Goal: Task Accomplishment & Management: Use online tool/utility

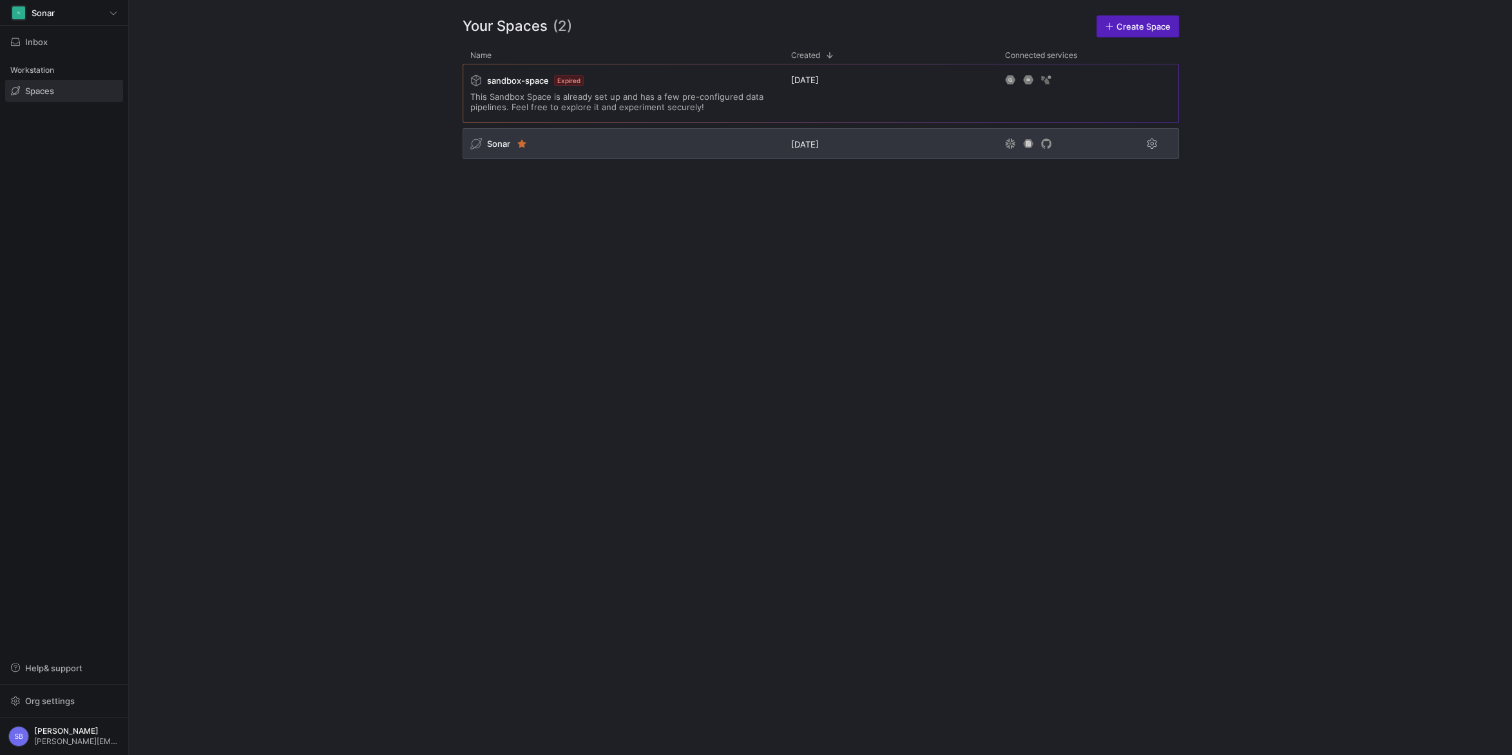
click at [493, 141] on span "Sonar" at bounding box center [498, 144] width 23 height 10
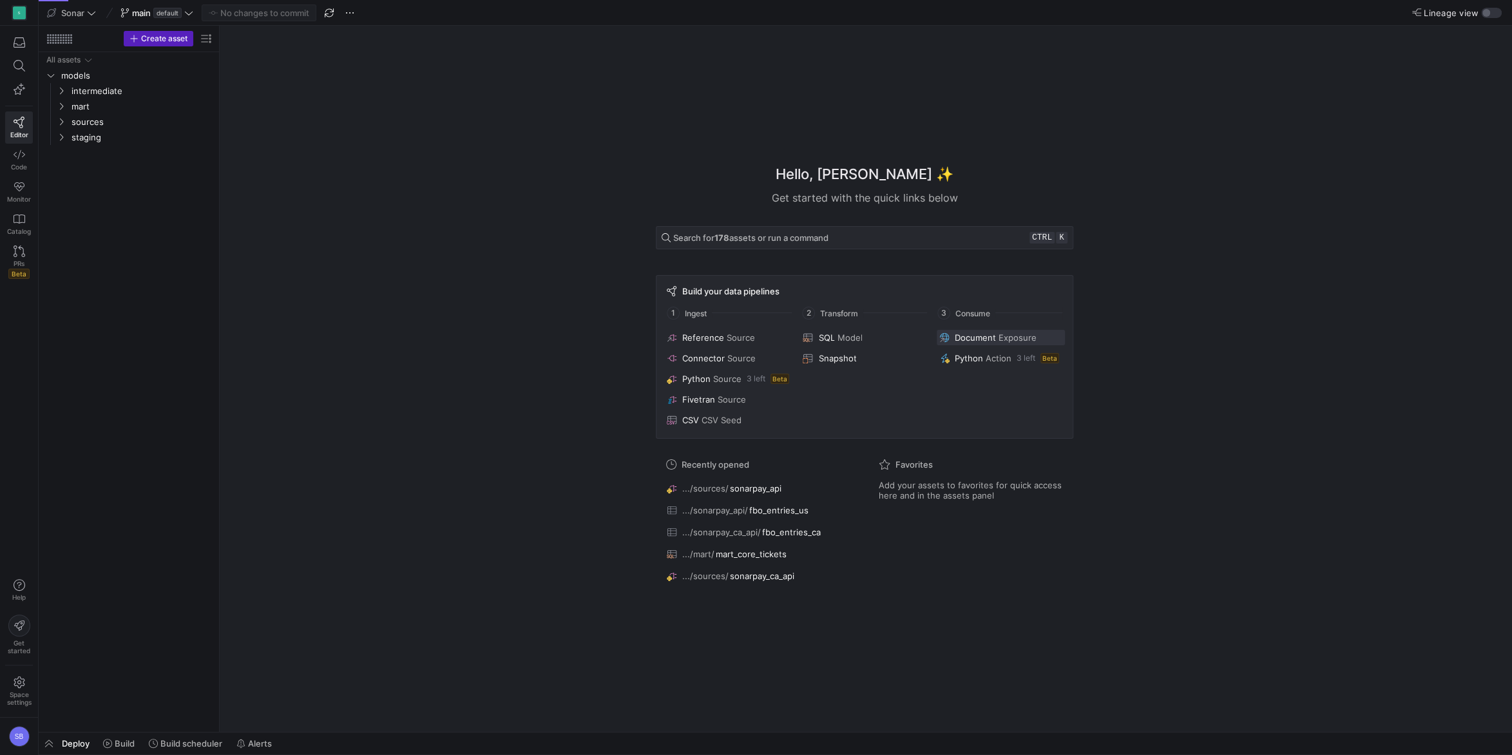
click at [982, 334] on span "Document" at bounding box center [975, 338] width 41 height 10
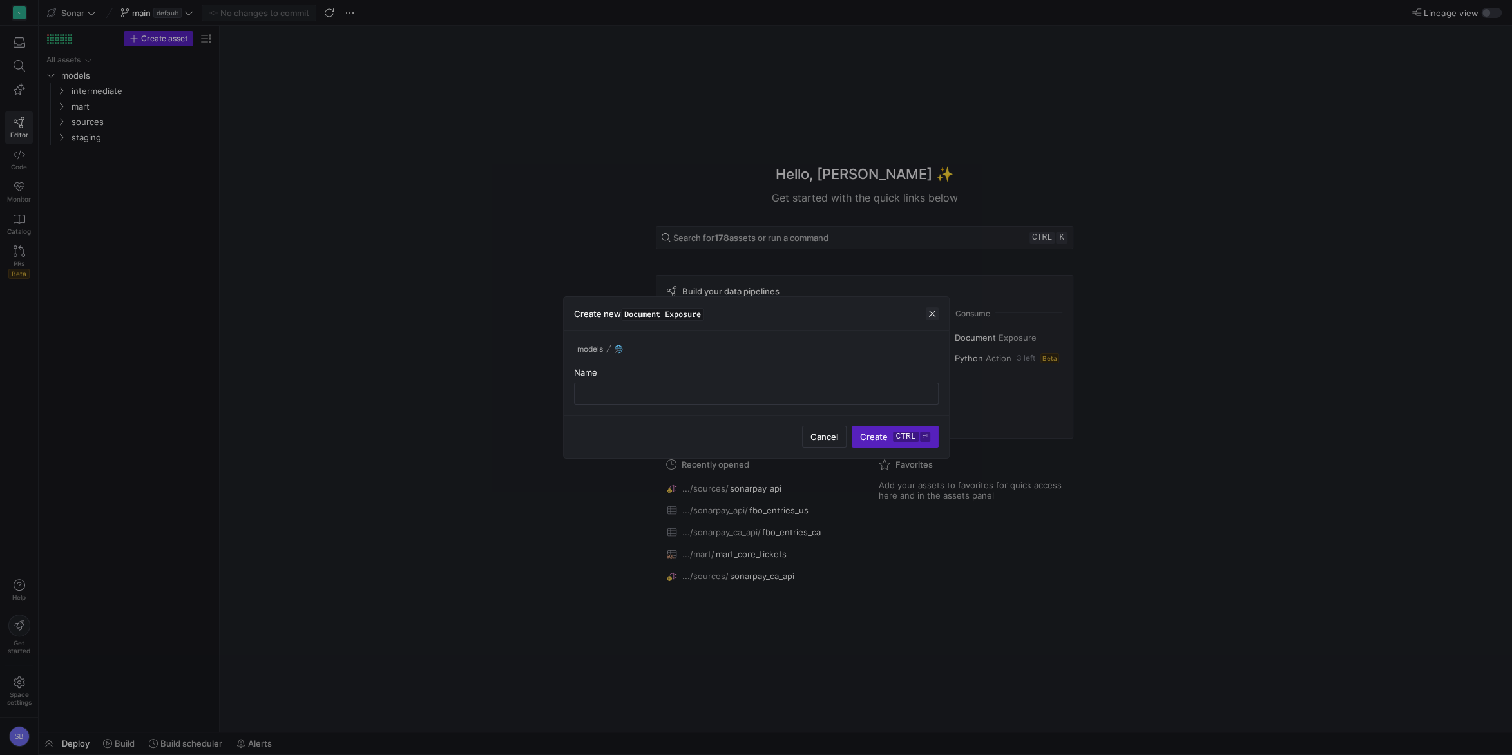
click at [929, 310] on span "button" at bounding box center [932, 313] width 13 height 13
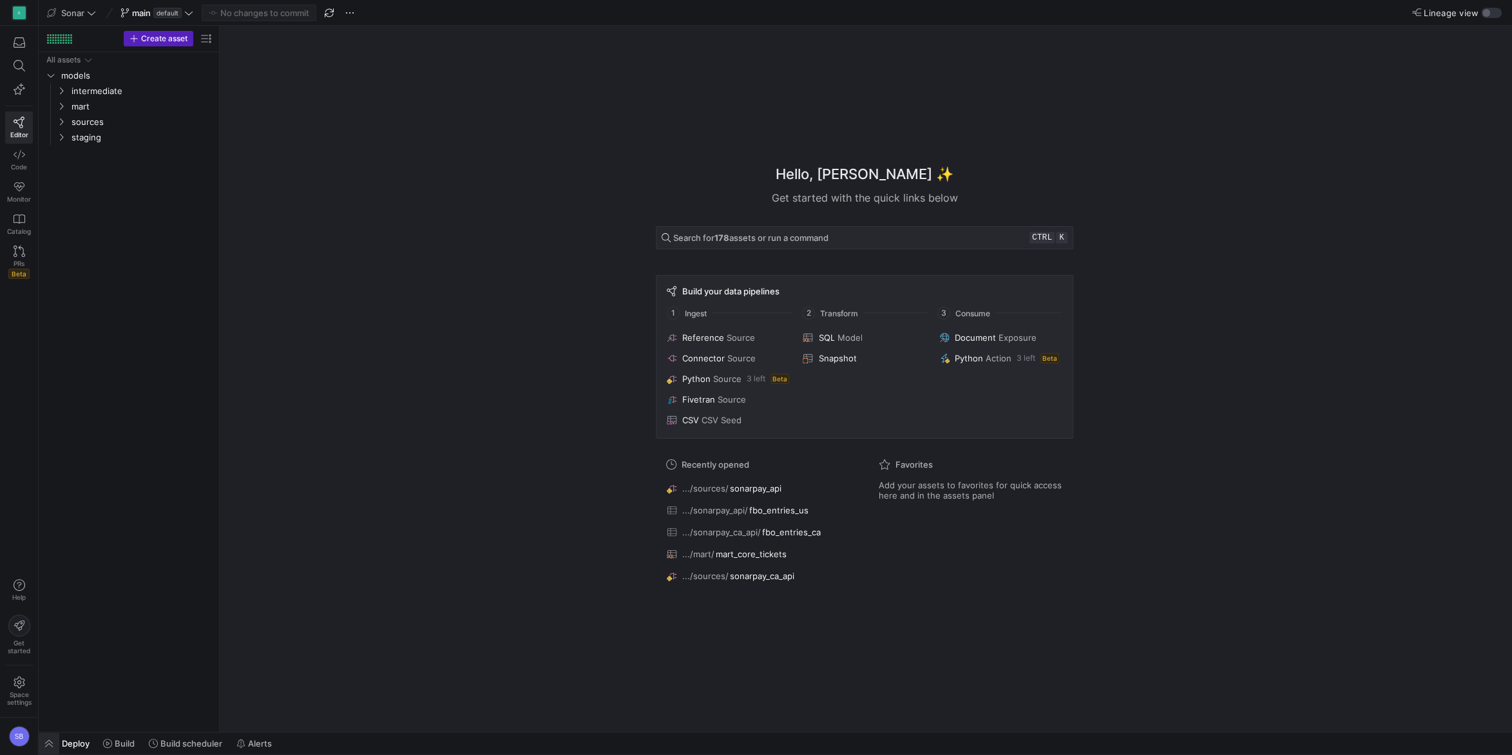
click at [52, 738] on span "button" at bounding box center [49, 744] width 21 height 22
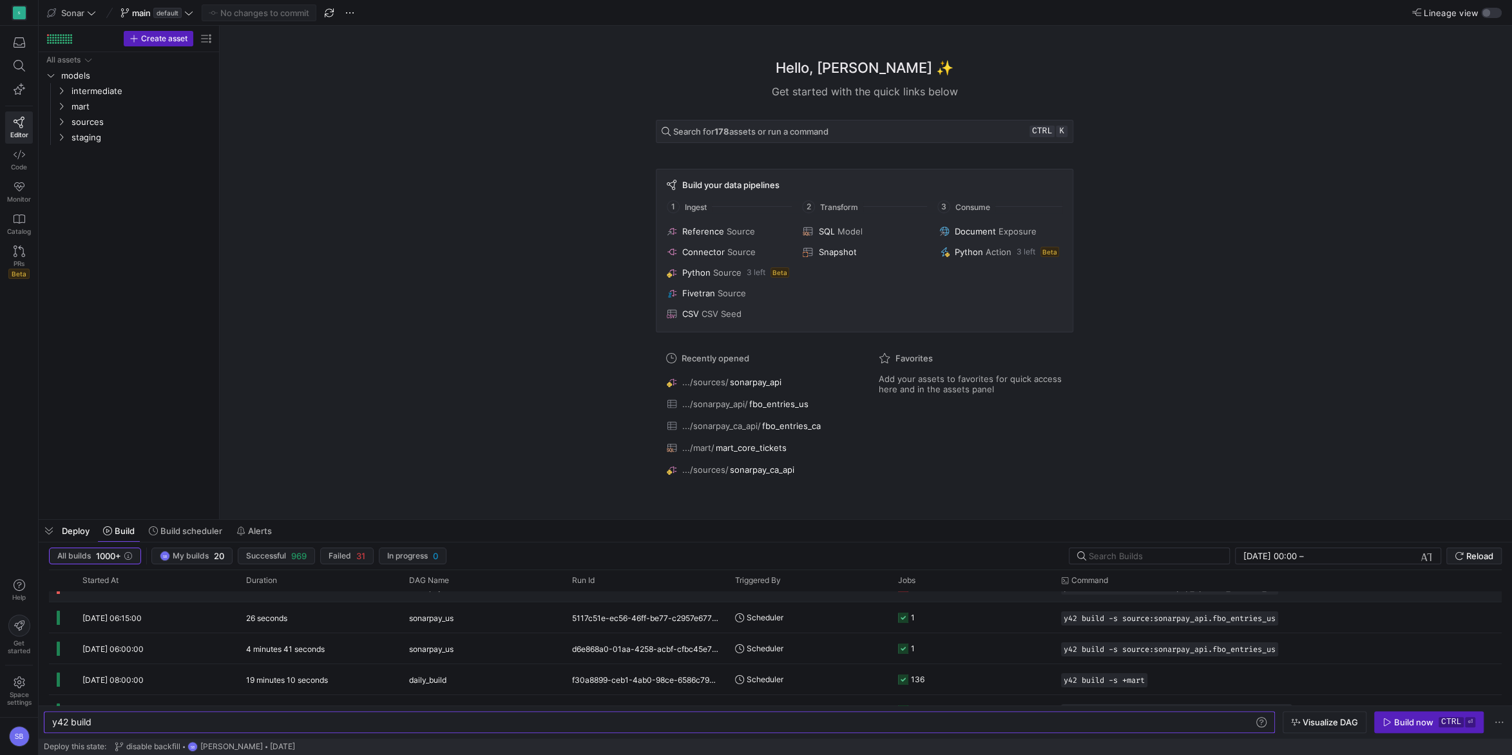
scroll to position [113, 0]
click at [468, 650] on div "sonarpay_us" at bounding box center [483, 648] width 148 height 30
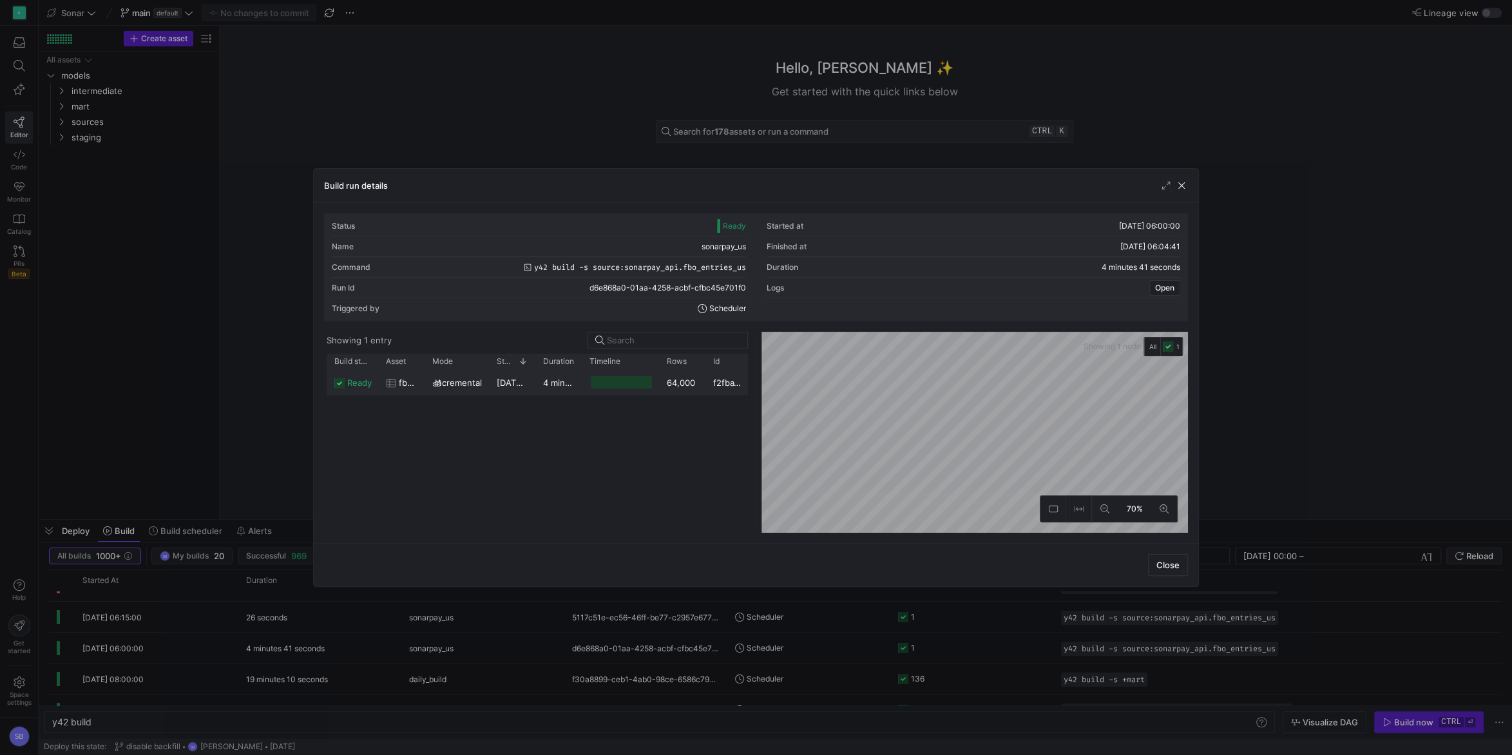
click at [548, 386] on y42-duration "4 minutes 36 seconds" at bounding box center [588, 383] width 90 height 10
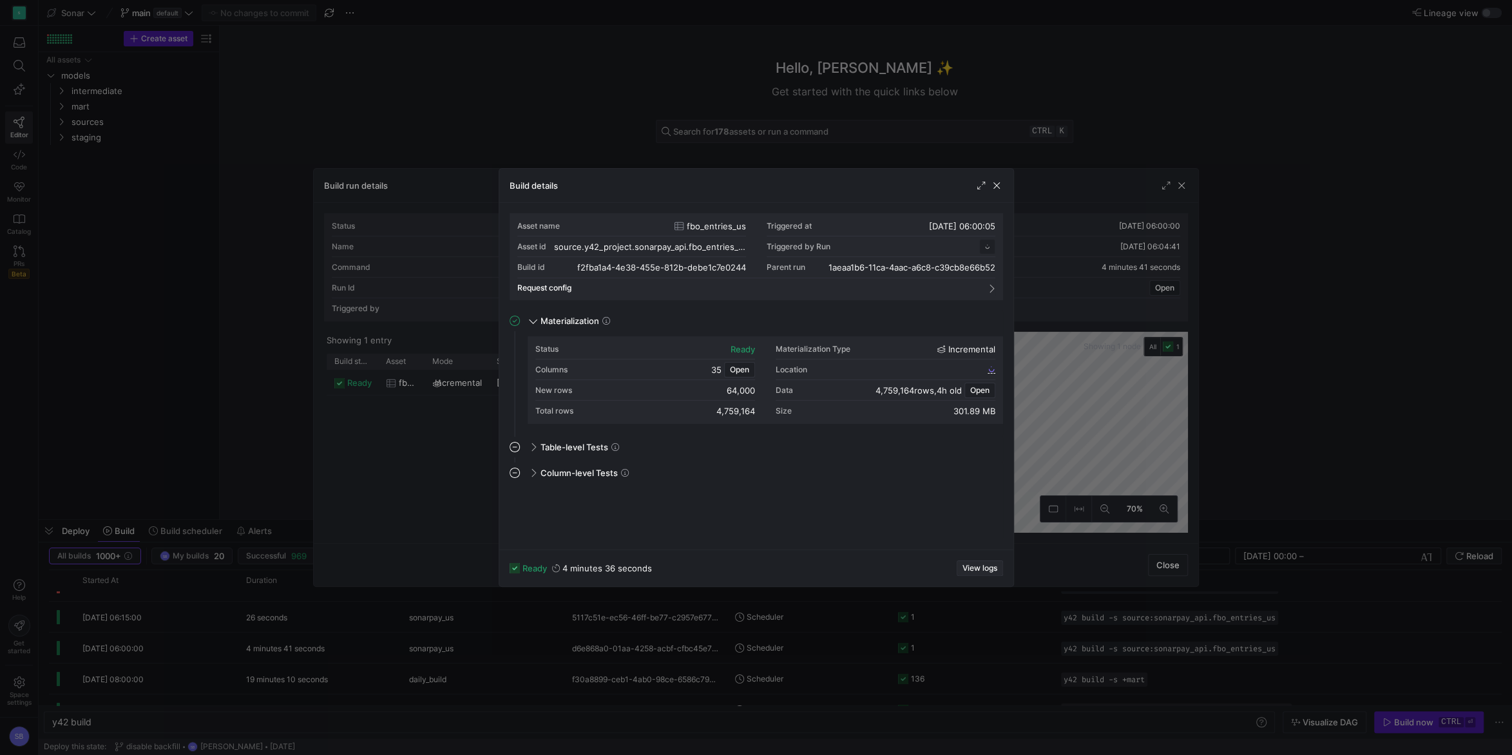
click at [983, 568] on span "View logs" at bounding box center [980, 568] width 35 height 9
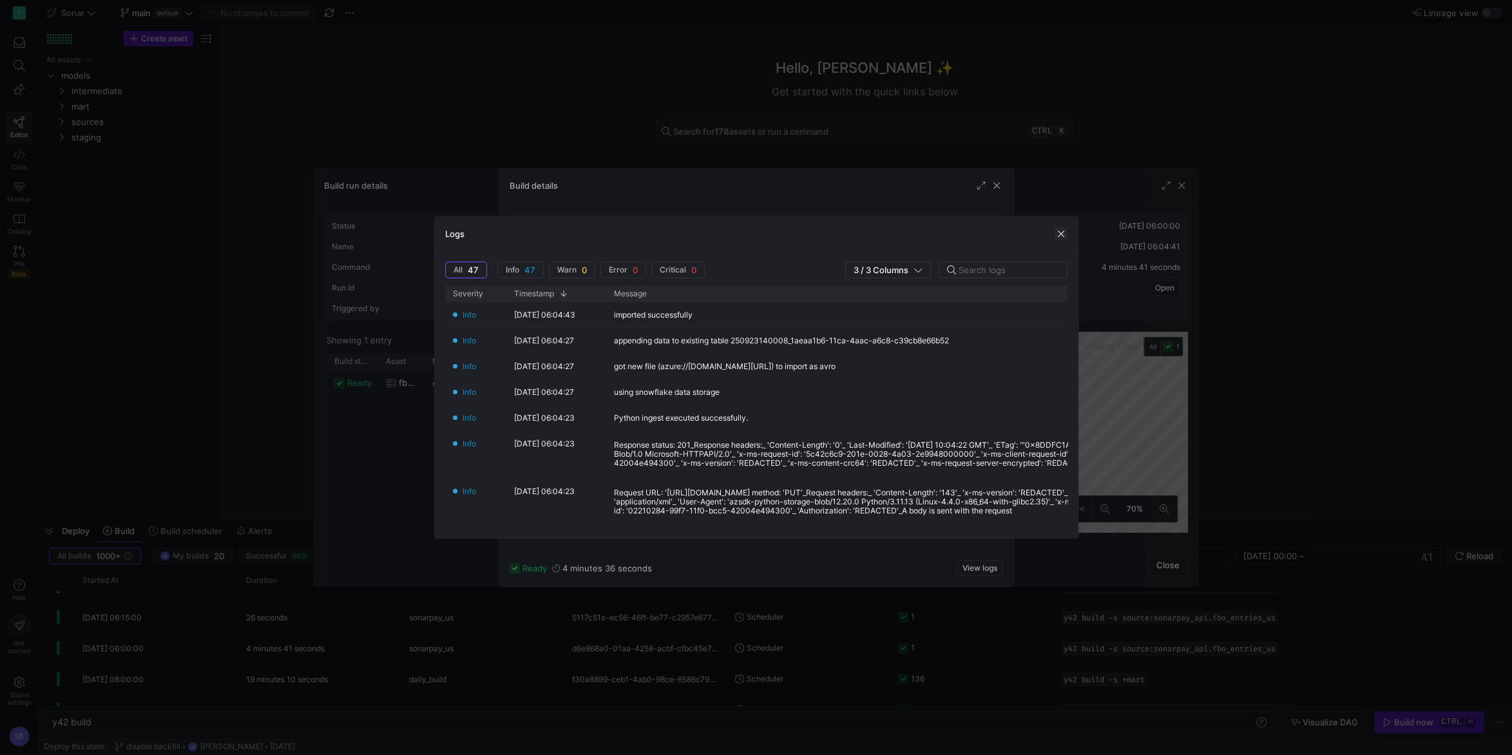
click at [1059, 231] on span "button" at bounding box center [1061, 233] width 13 height 13
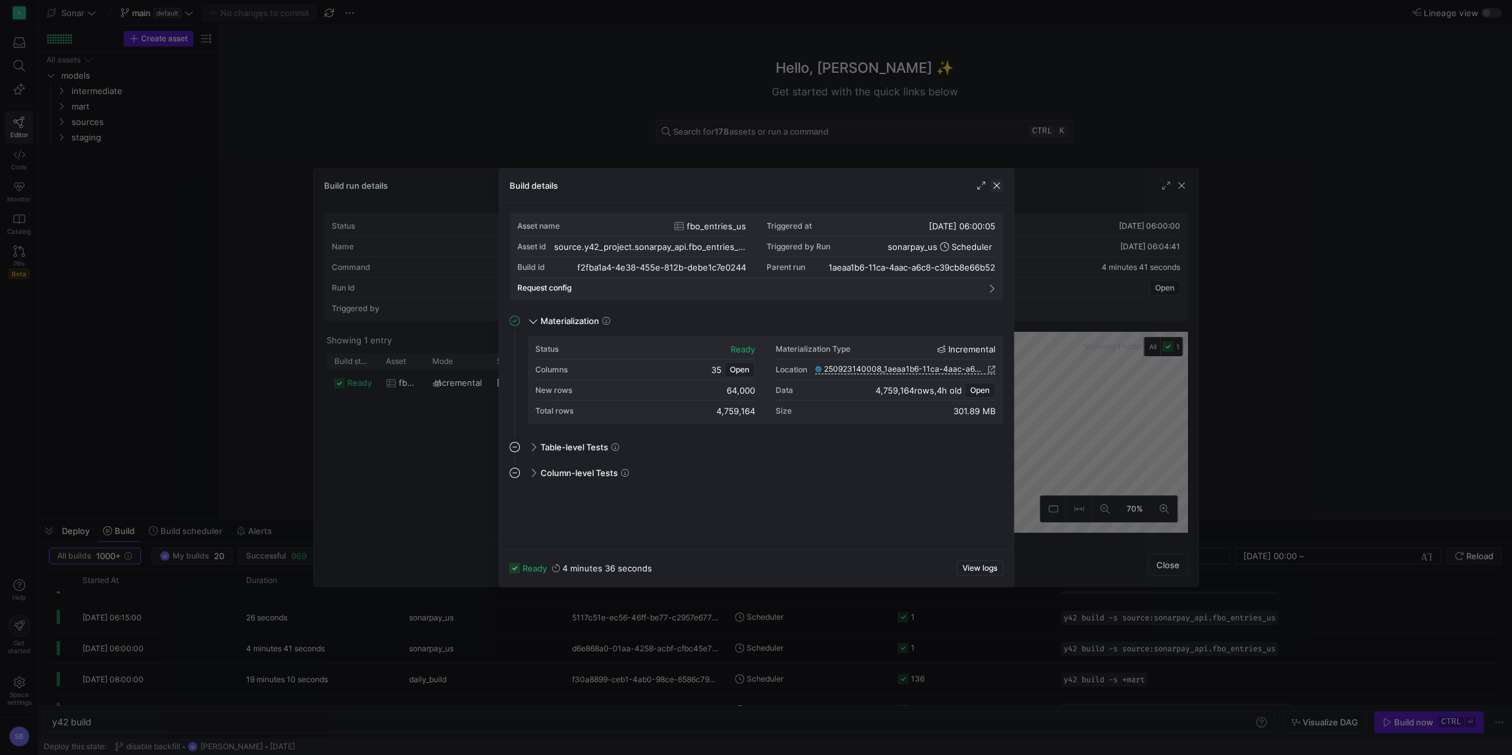
click at [1001, 188] on span "button" at bounding box center [996, 185] width 13 height 13
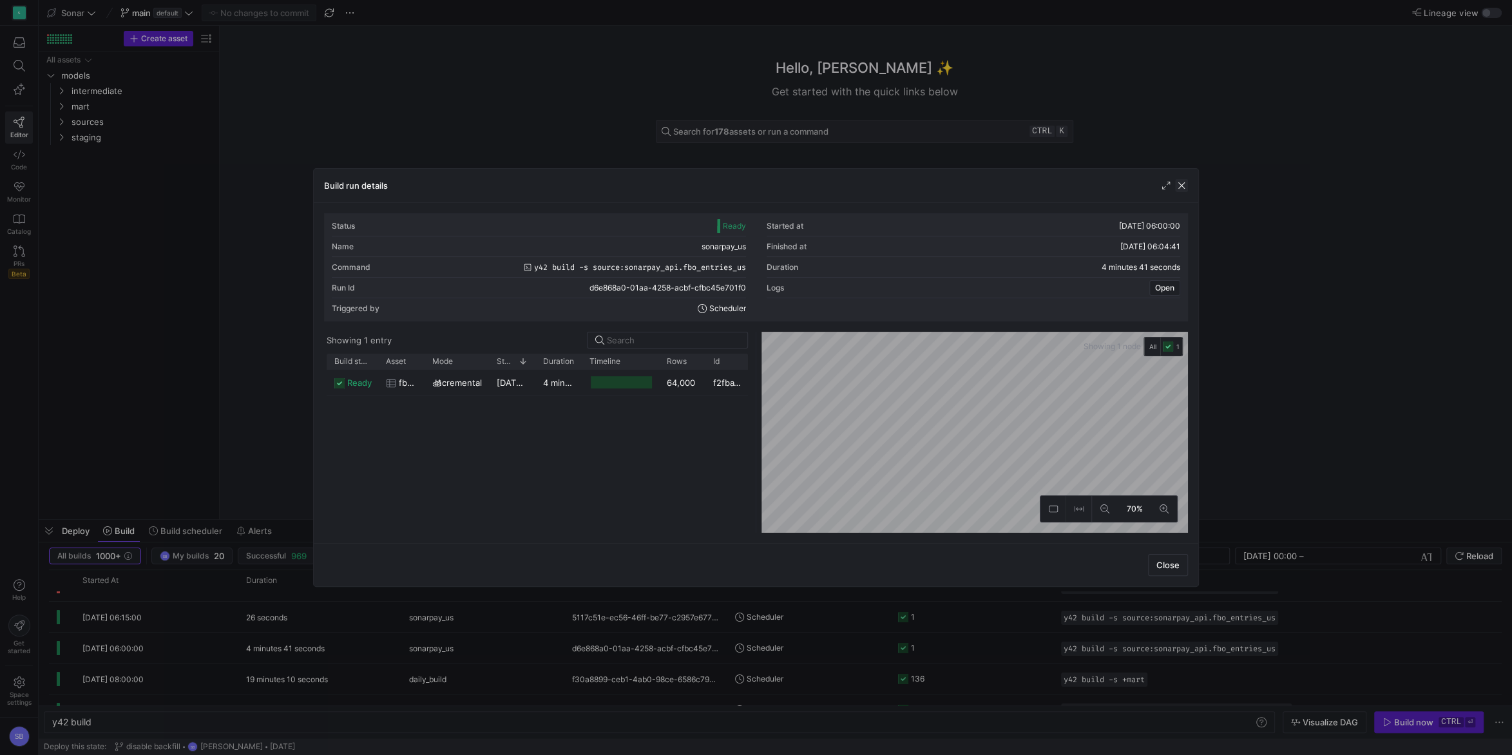
click at [1184, 186] on span "button" at bounding box center [1181, 185] width 13 height 13
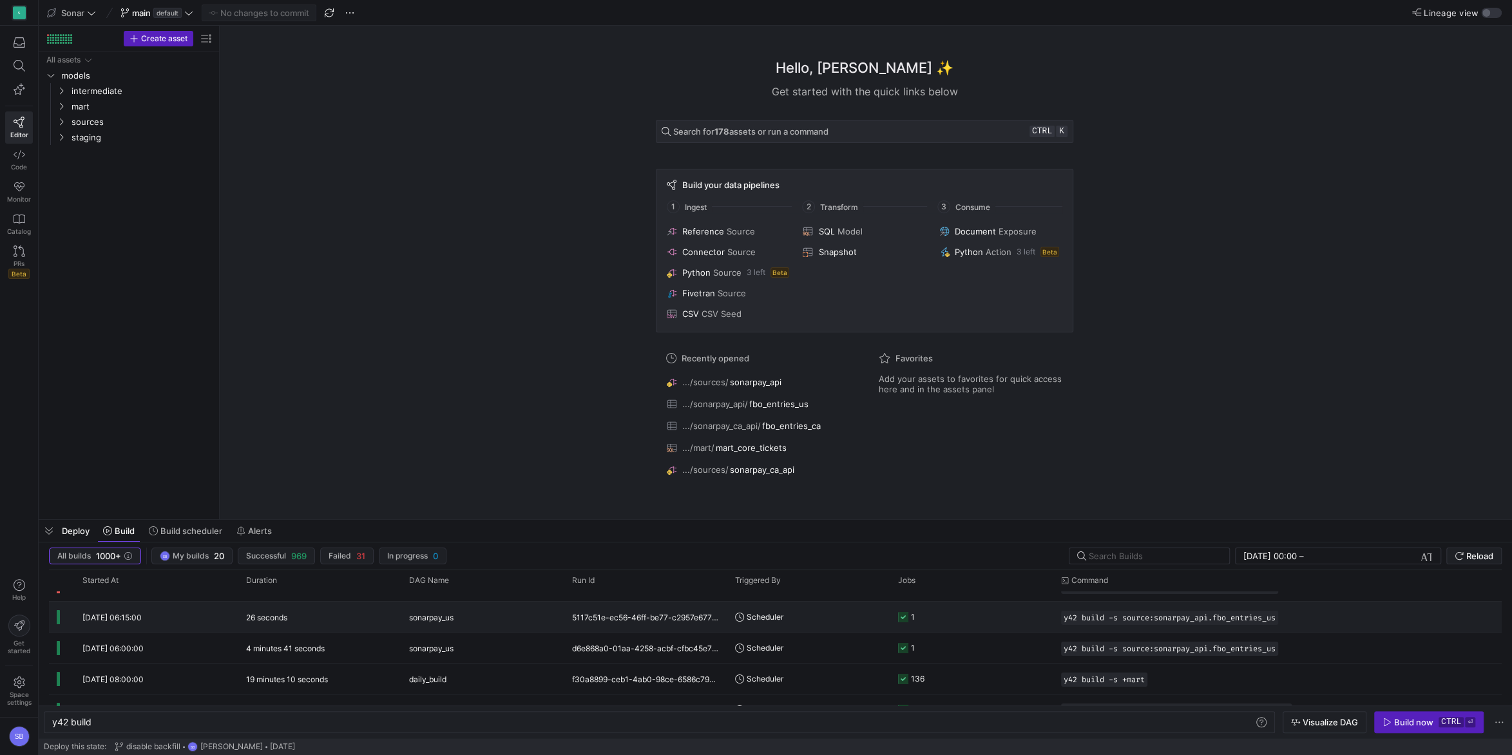
click at [261, 612] on div "26 seconds" at bounding box center [319, 617] width 163 height 30
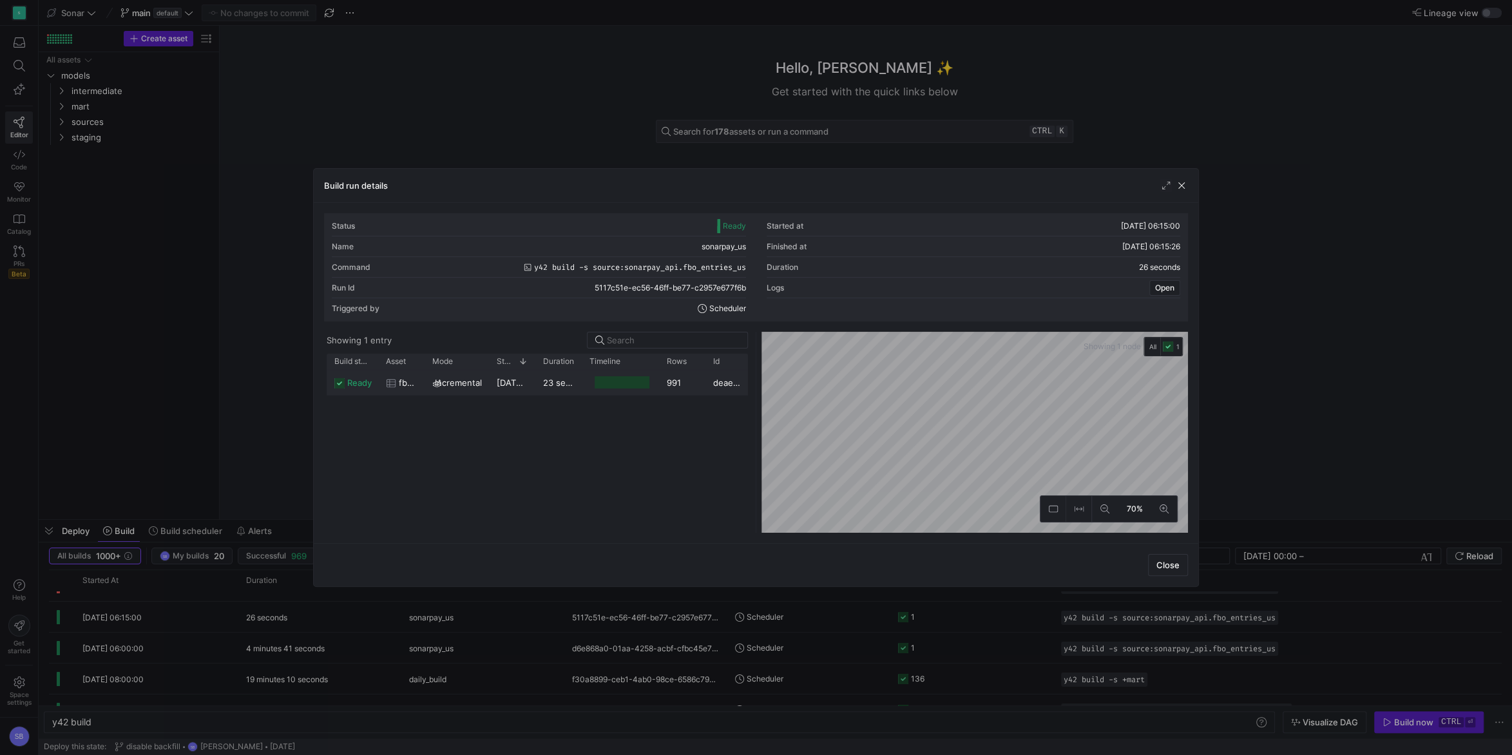
click at [555, 385] on y42-duration "23 seconds" at bounding box center [566, 383] width 47 height 10
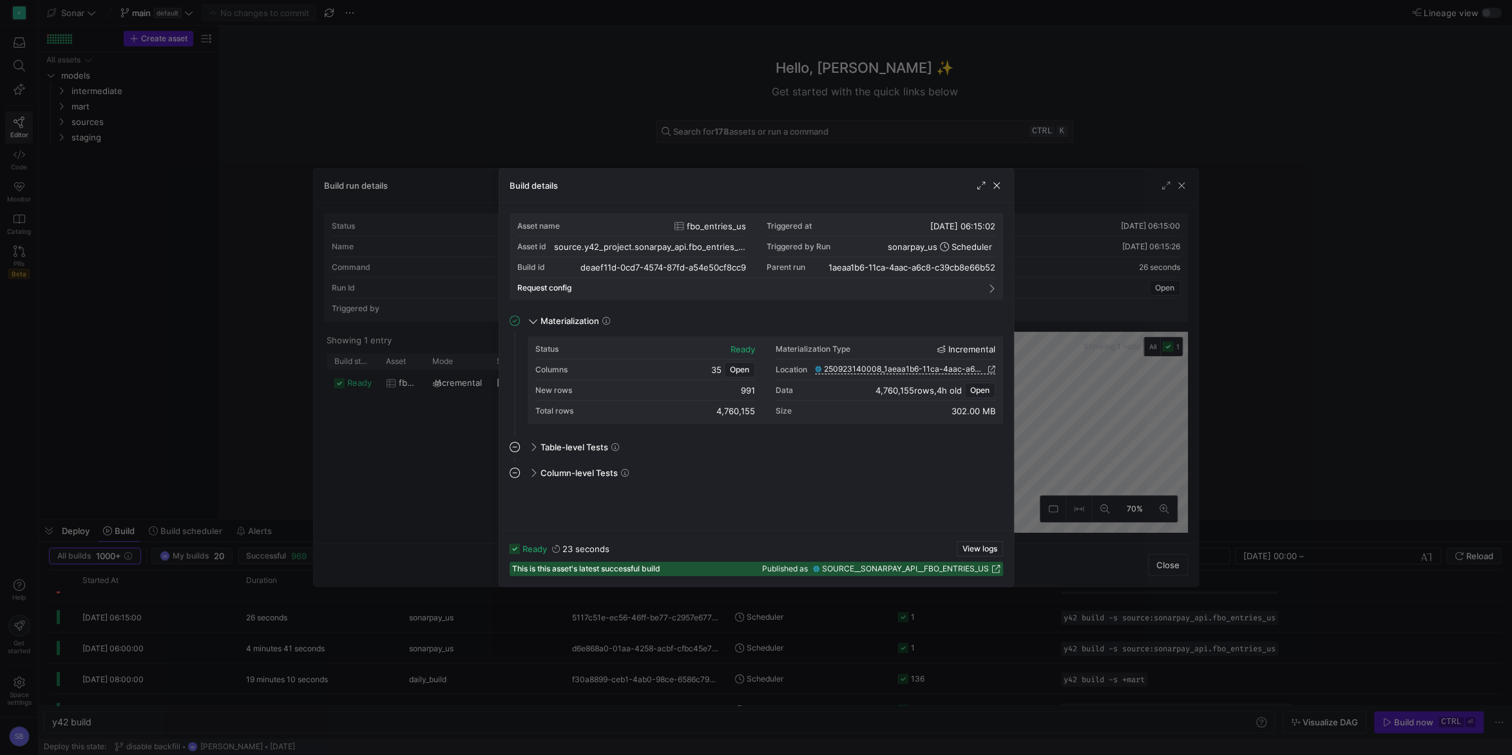
click at [969, 560] on y42-job-details-dialog-footer "ready 23 seconds View logs This is this asset's latest successful build Publish…" at bounding box center [757, 558] width 494 height 35
click at [973, 554] on span "button" at bounding box center [980, 549] width 45 height 14
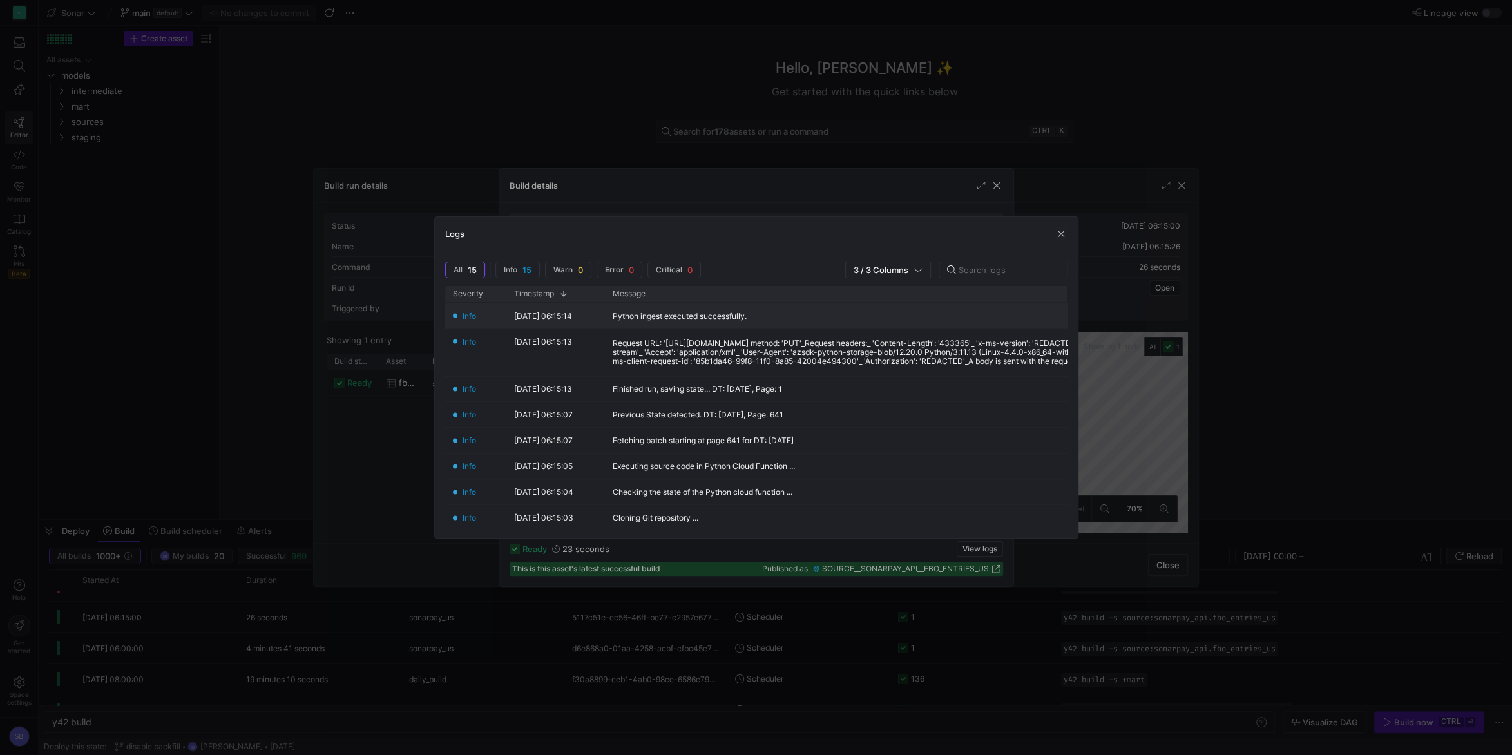
scroll to position [239, 0]
click at [1065, 229] on span "button" at bounding box center [1061, 233] width 13 height 13
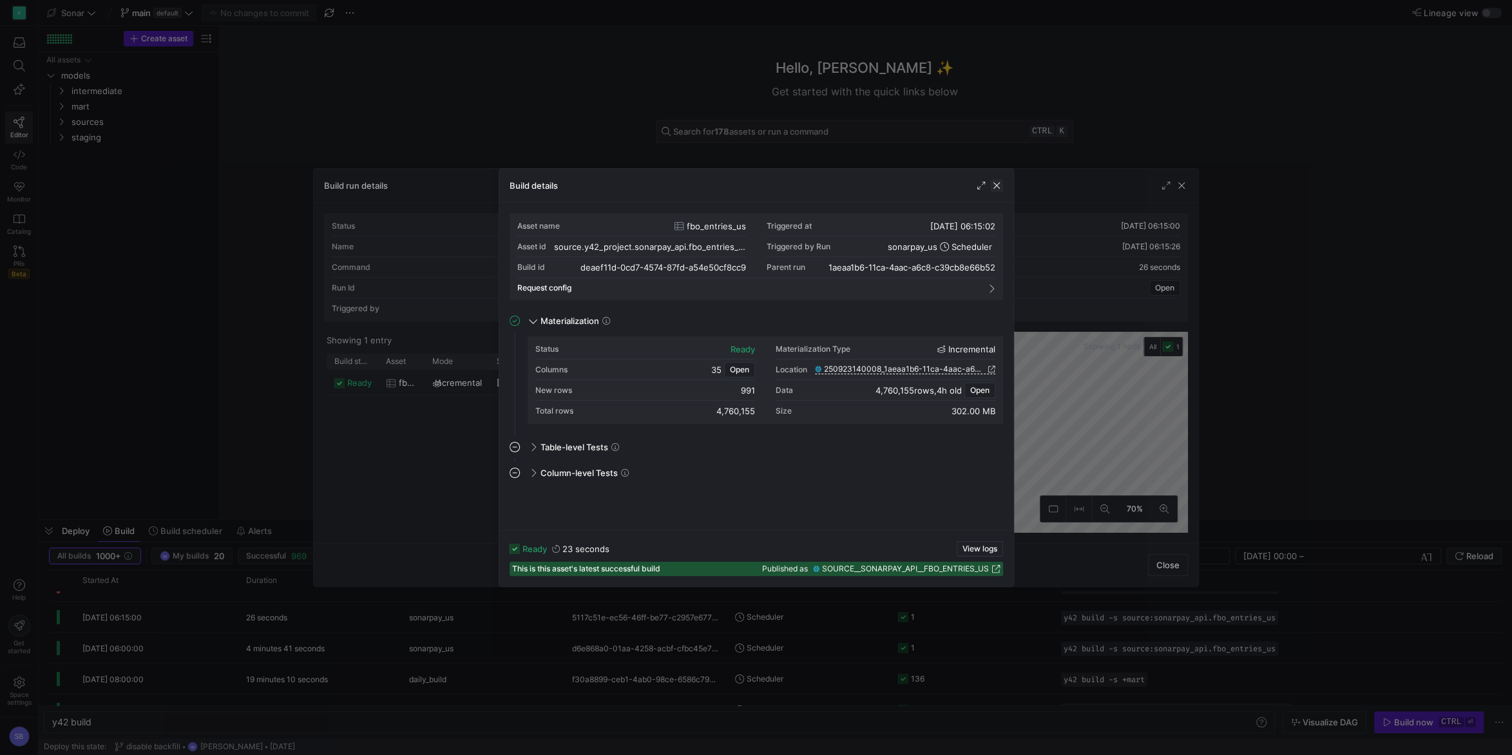
click at [1001, 189] on span "button" at bounding box center [996, 185] width 13 height 13
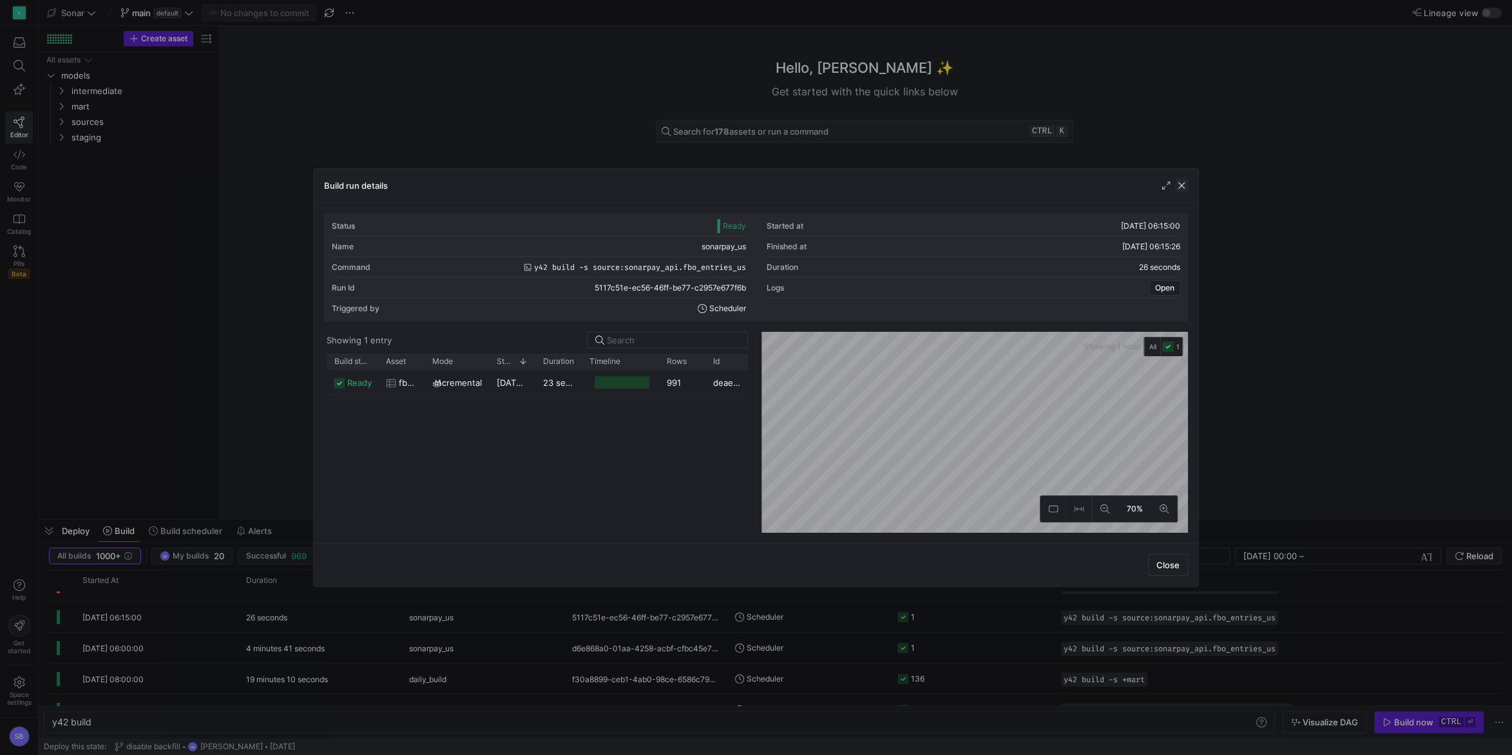
click at [1186, 181] on span "button" at bounding box center [1181, 185] width 13 height 13
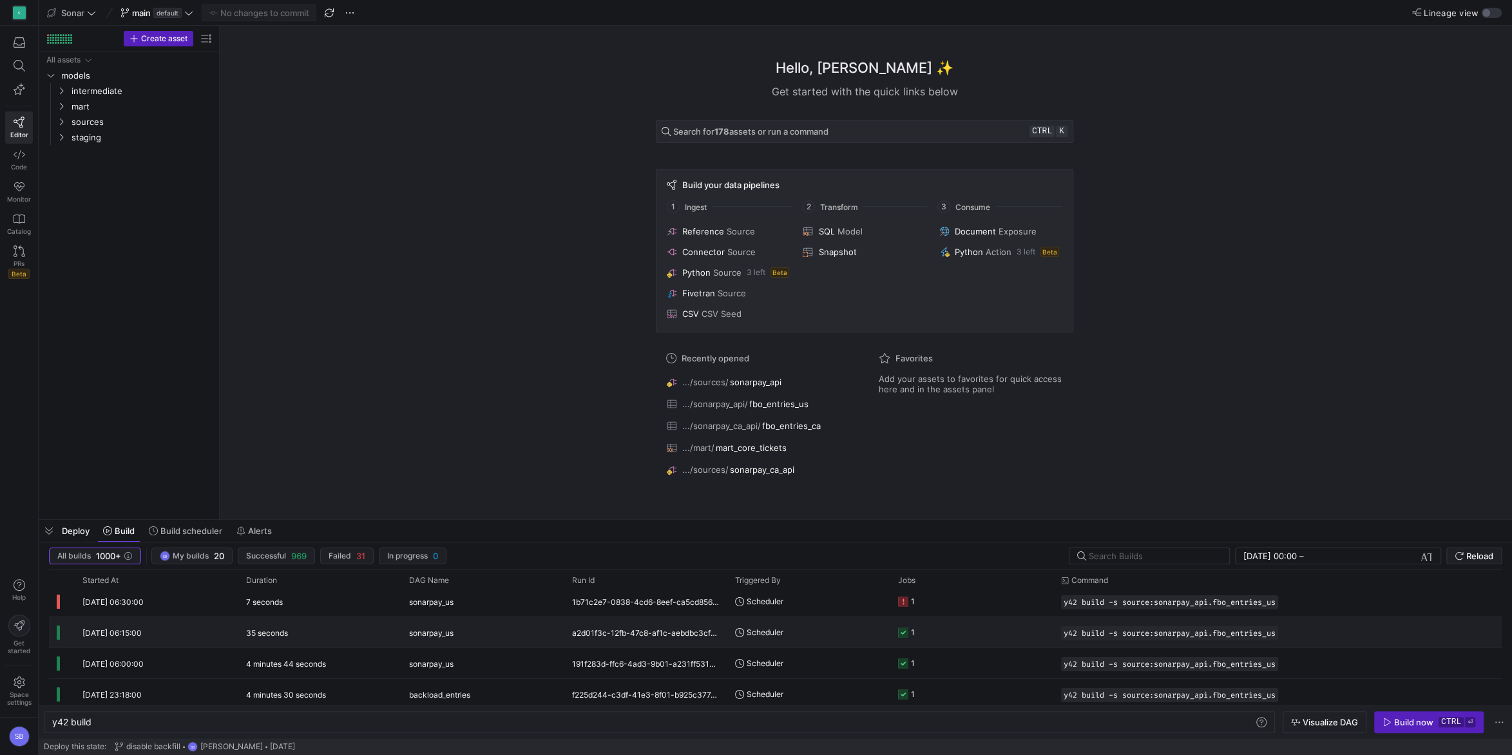
scroll to position [284, 0]
click at [360, 653] on div "4 minutes 44 seconds" at bounding box center [319, 663] width 163 height 30
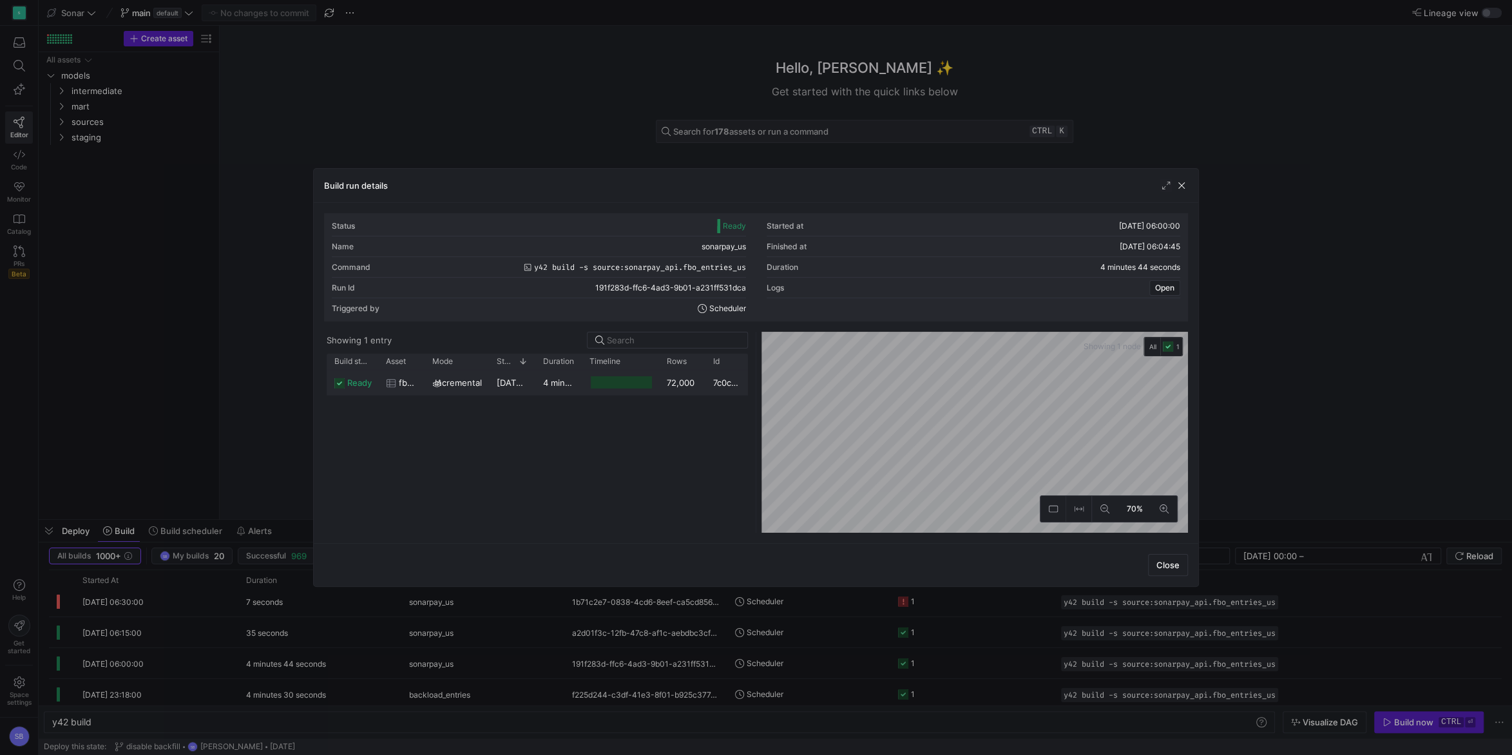
click at [543, 377] on div "4 minutes 39 seconds" at bounding box center [558, 382] width 46 height 25
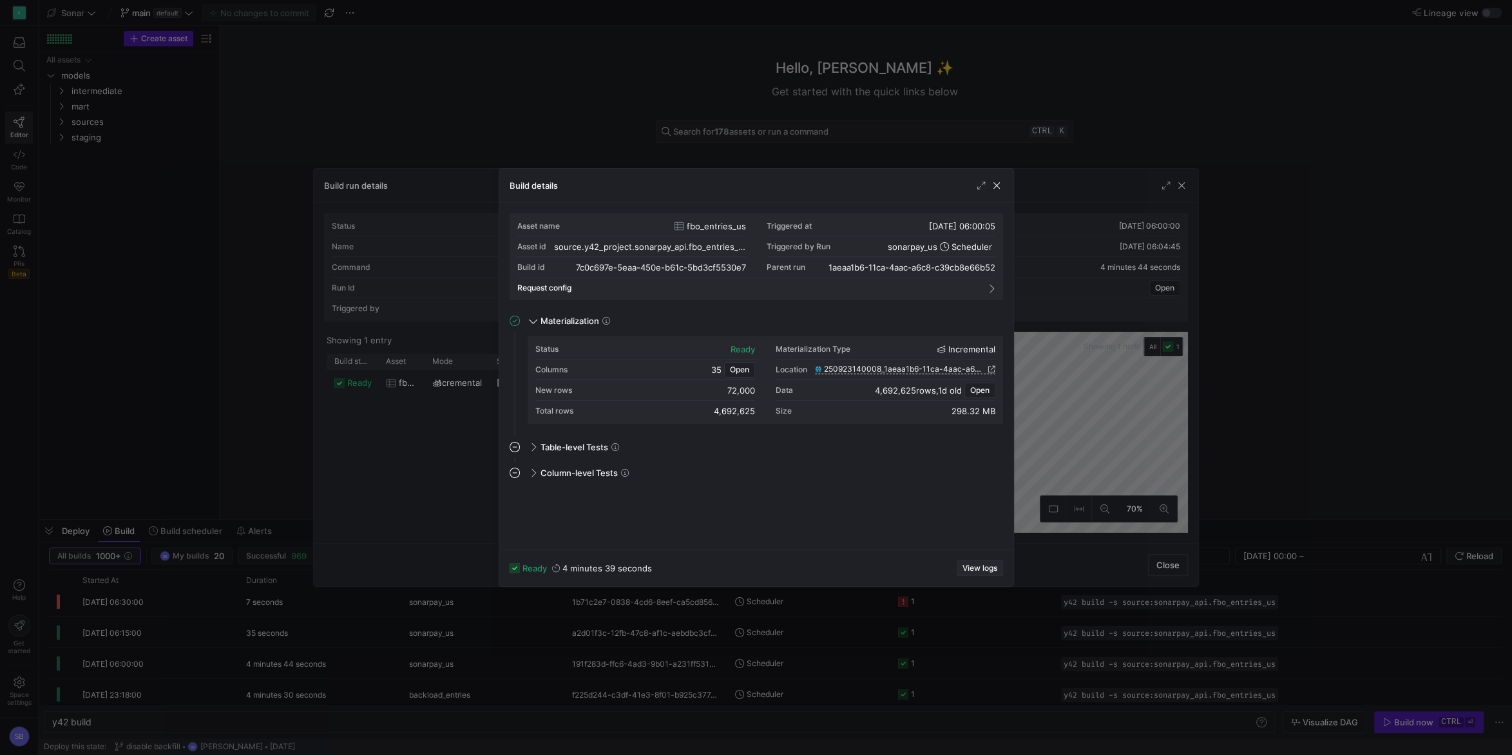
click at [981, 563] on span "button" at bounding box center [980, 568] width 45 height 14
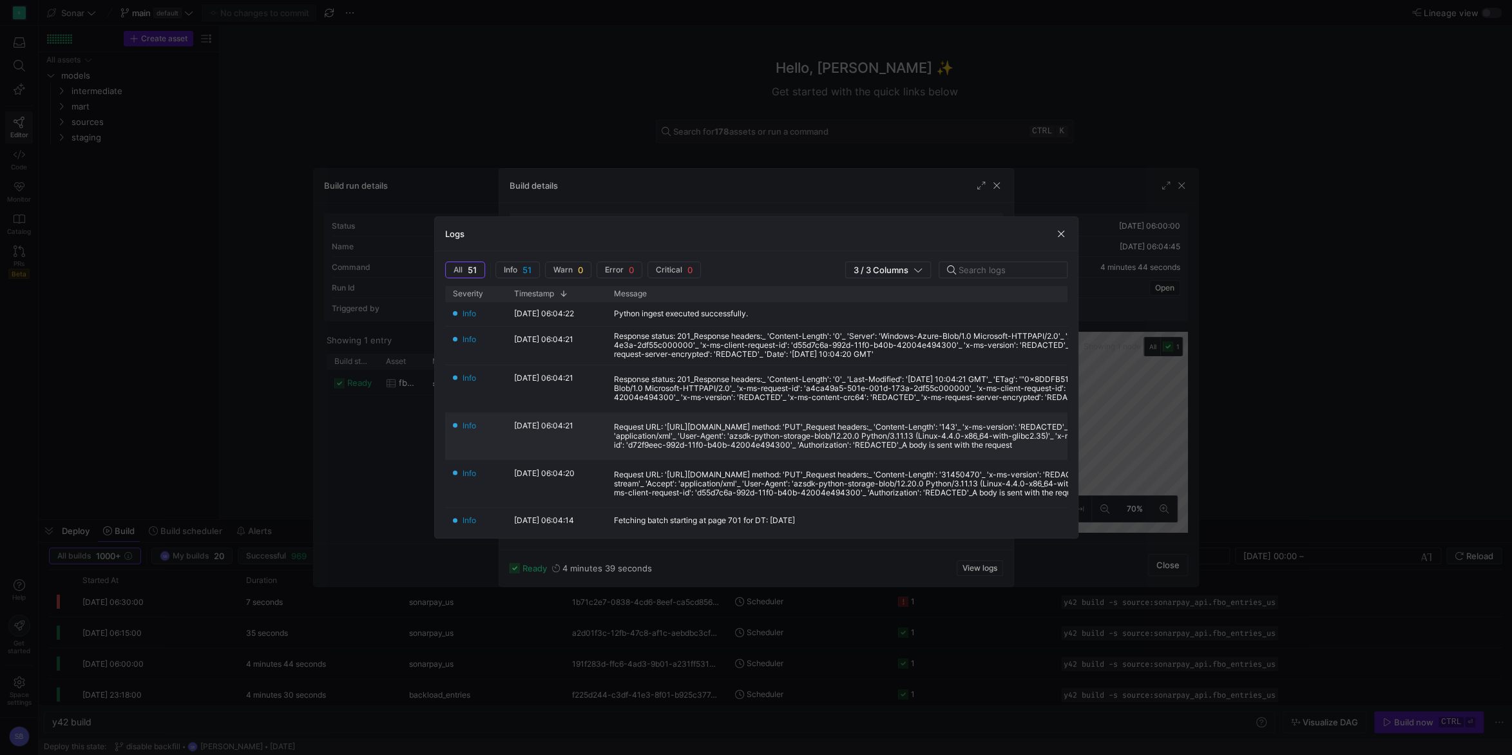
scroll to position [0, 0]
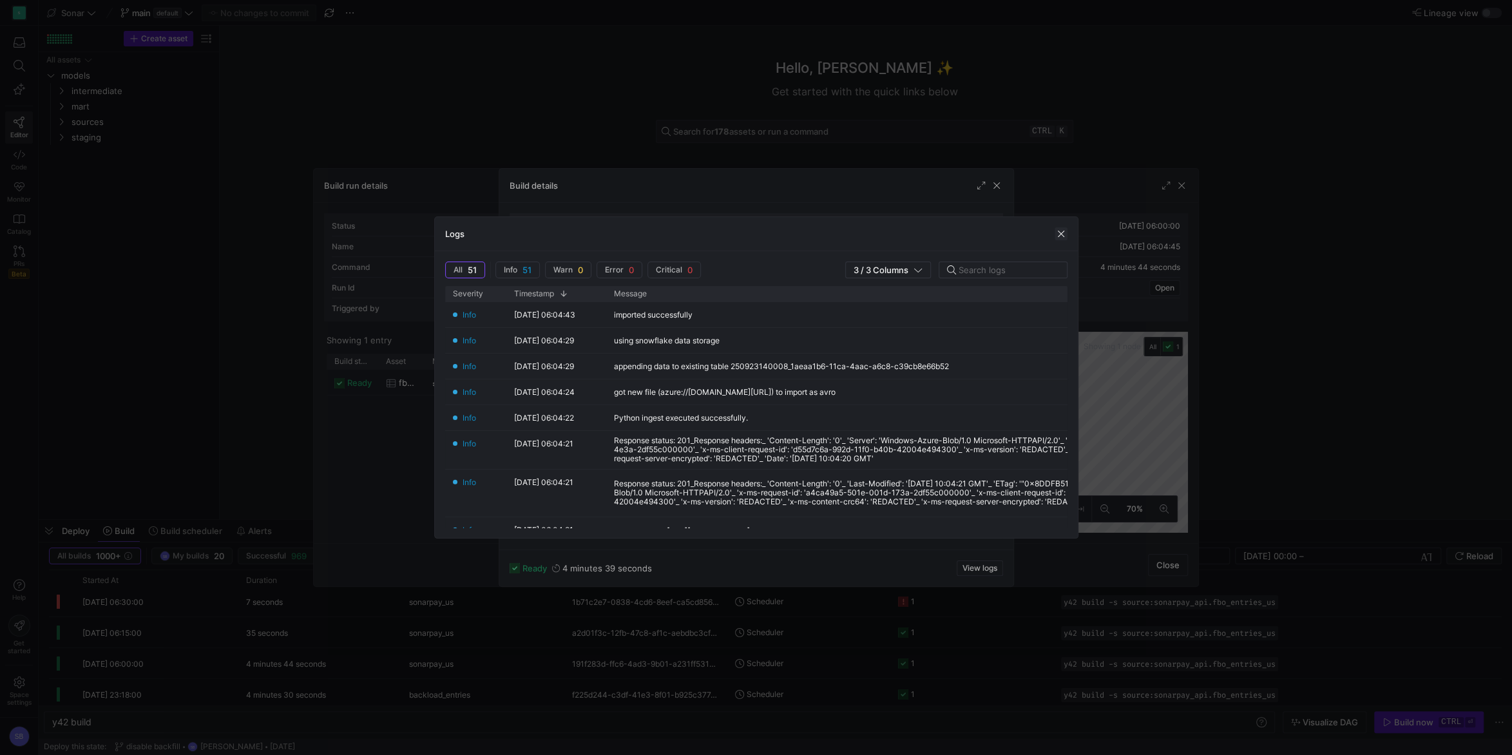
click at [1056, 239] on span "button" at bounding box center [1061, 233] width 13 height 13
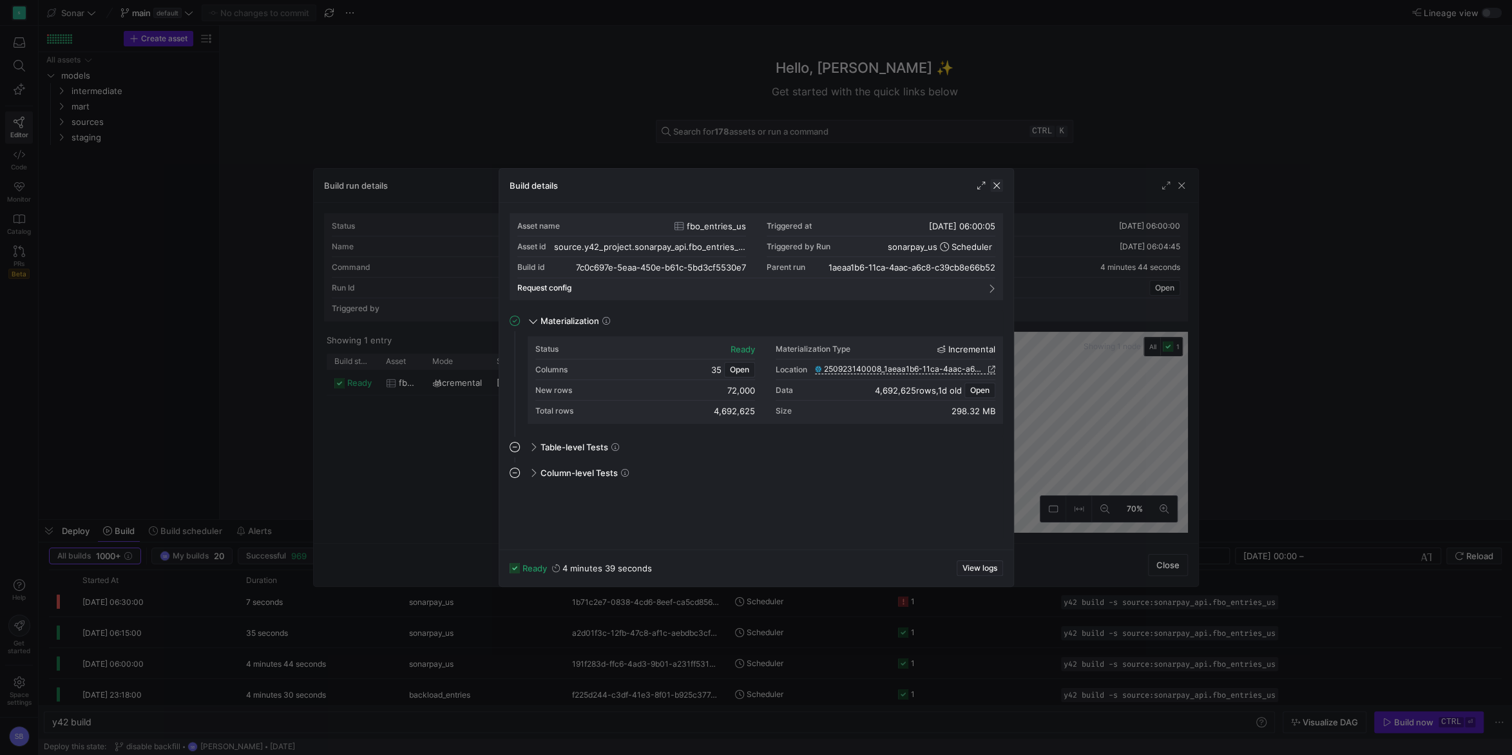
click at [997, 188] on span "button" at bounding box center [996, 185] width 13 height 13
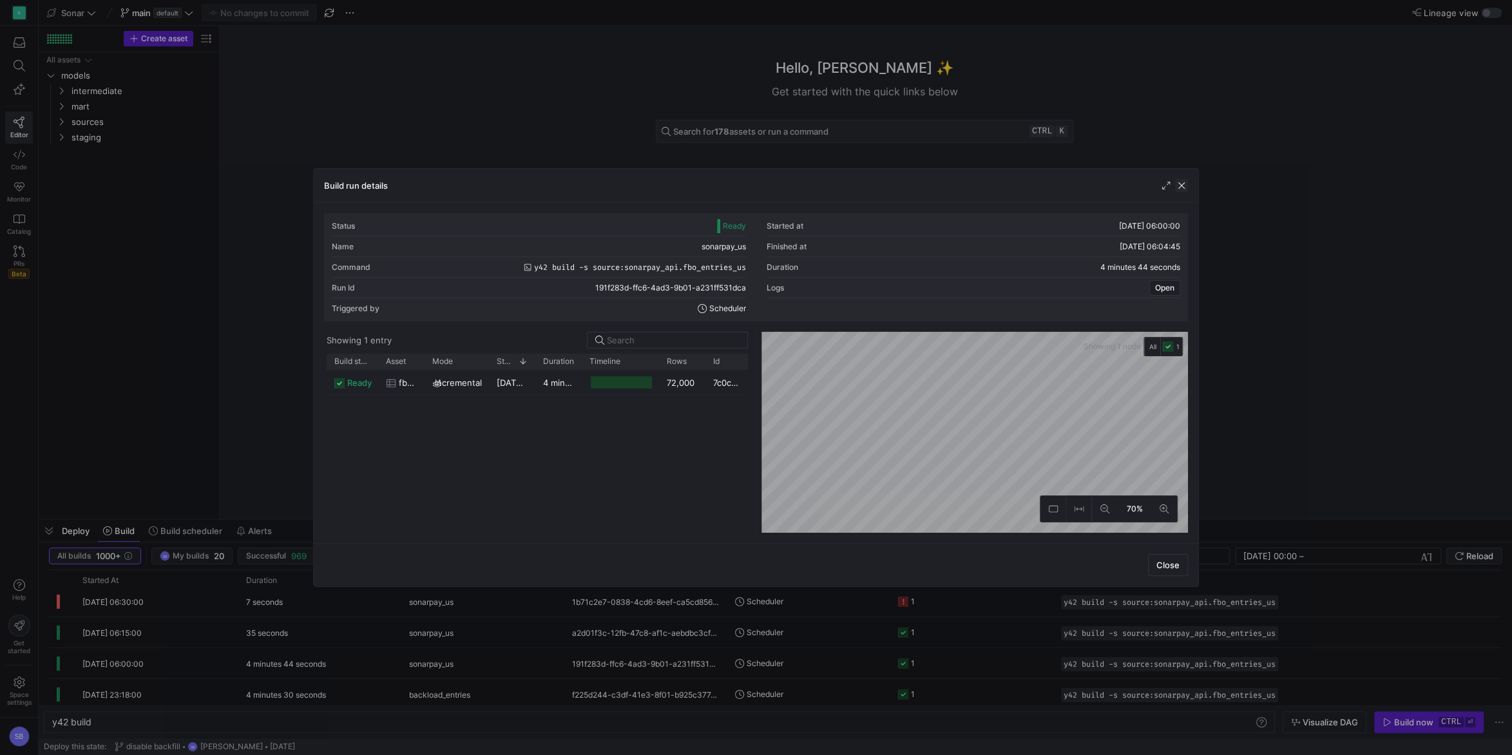
click at [1181, 189] on span "button" at bounding box center [1181, 185] width 13 height 13
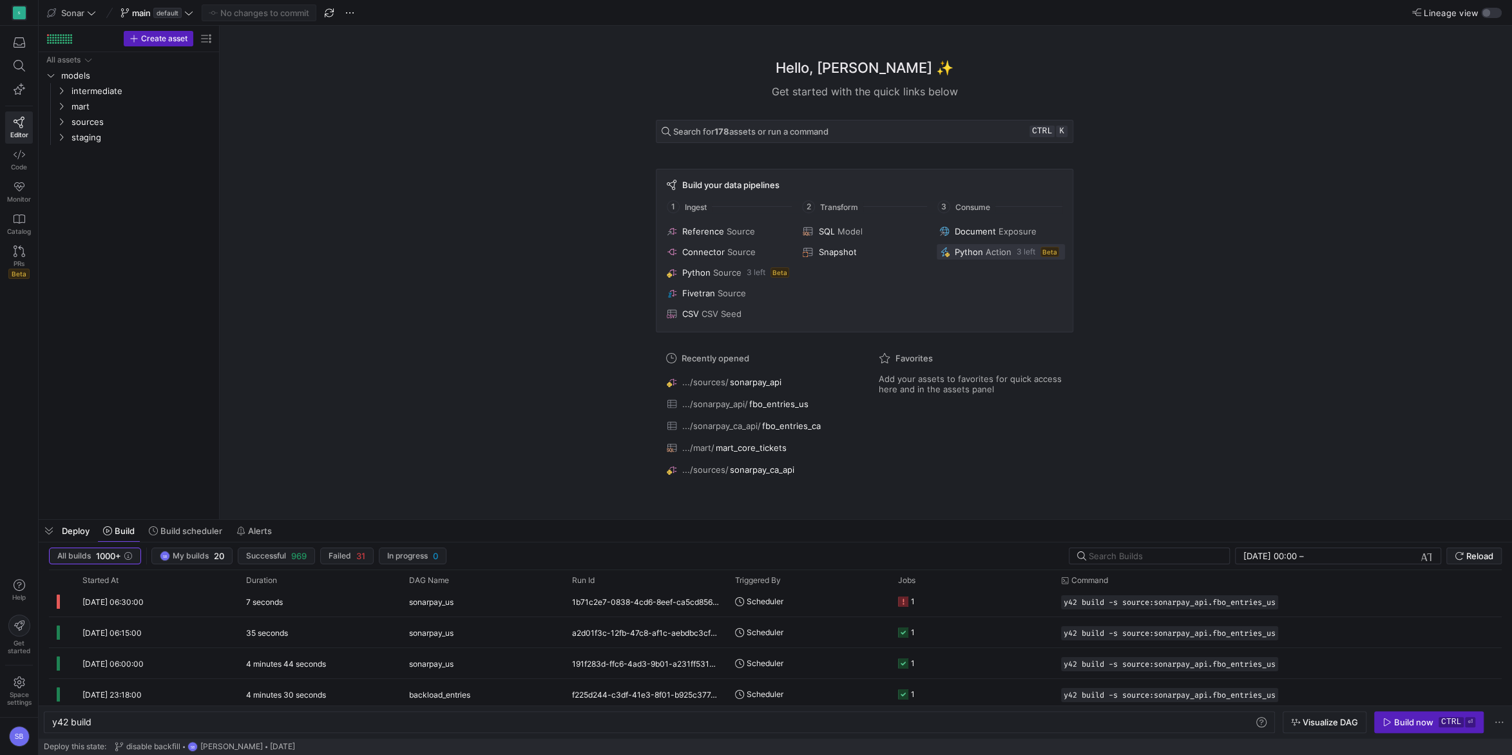
click at [986, 249] on div "Python Action 3 left Beta" at bounding box center [1000, 252] width 120 height 10
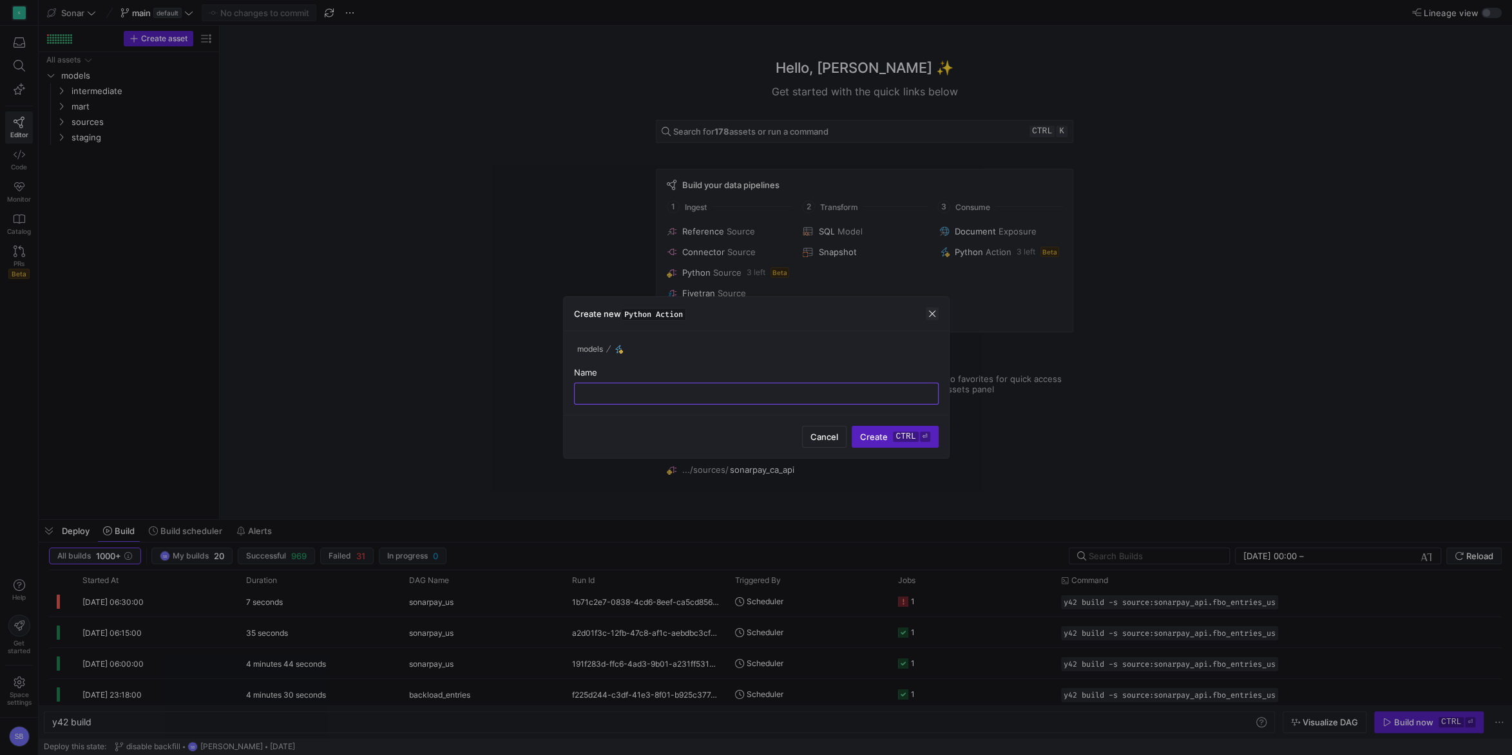
click at [932, 316] on span "button" at bounding box center [932, 313] width 13 height 13
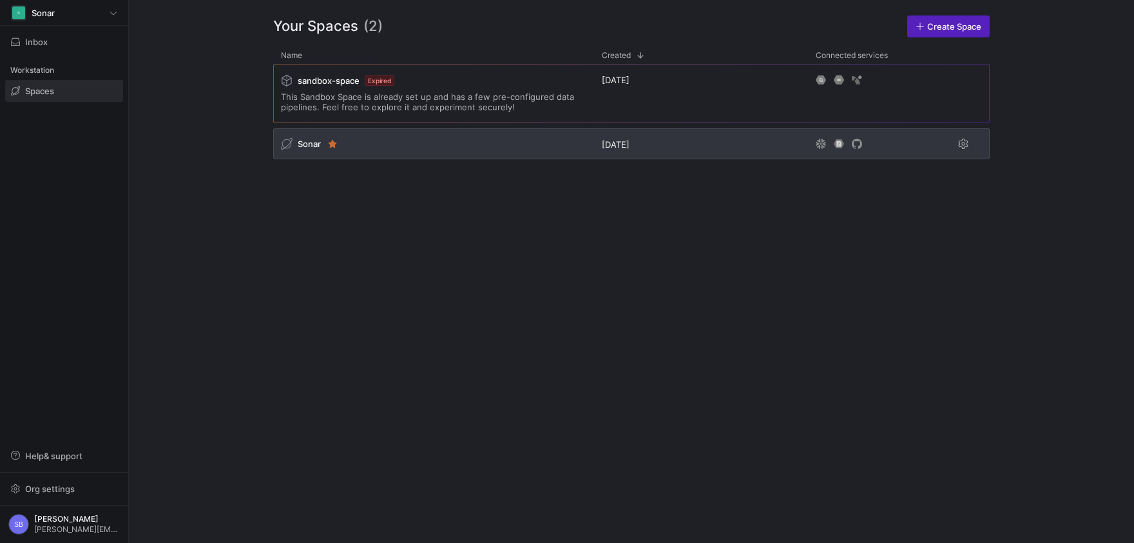
click at [308, 144] on span "Sonar" at bounding box center [309, 144] width 23 height 10
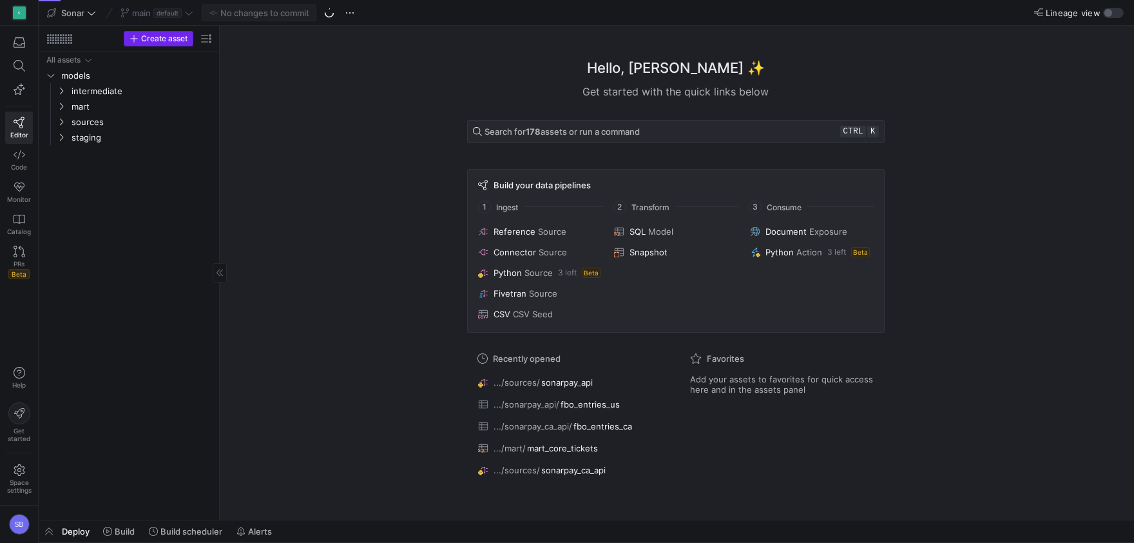
click at [153, 44] on span "button" at bounding box center [158, 39] width 68 height 14
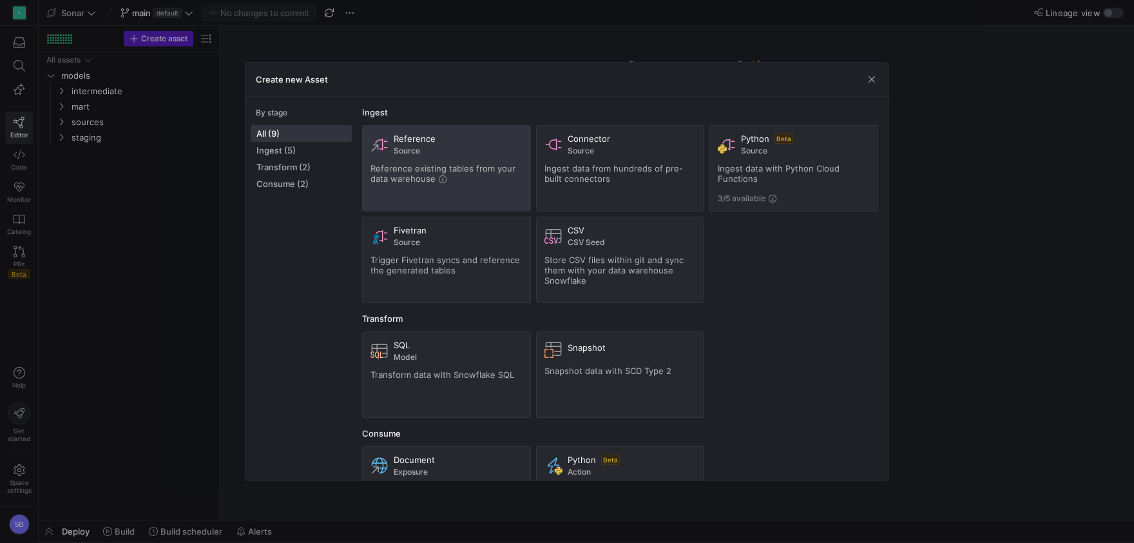
click at [450, 146] on div "Reference Source" at bounding box center [458, 144] width 129 height 22
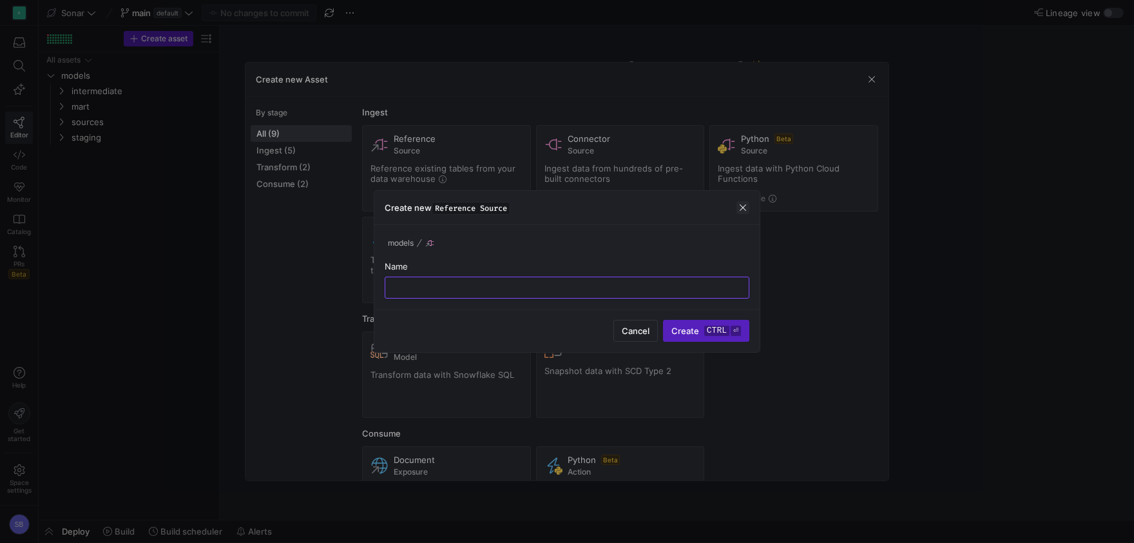
click at [737, 207] on span "button" at bounding box center [743, 207] width 13 height 13
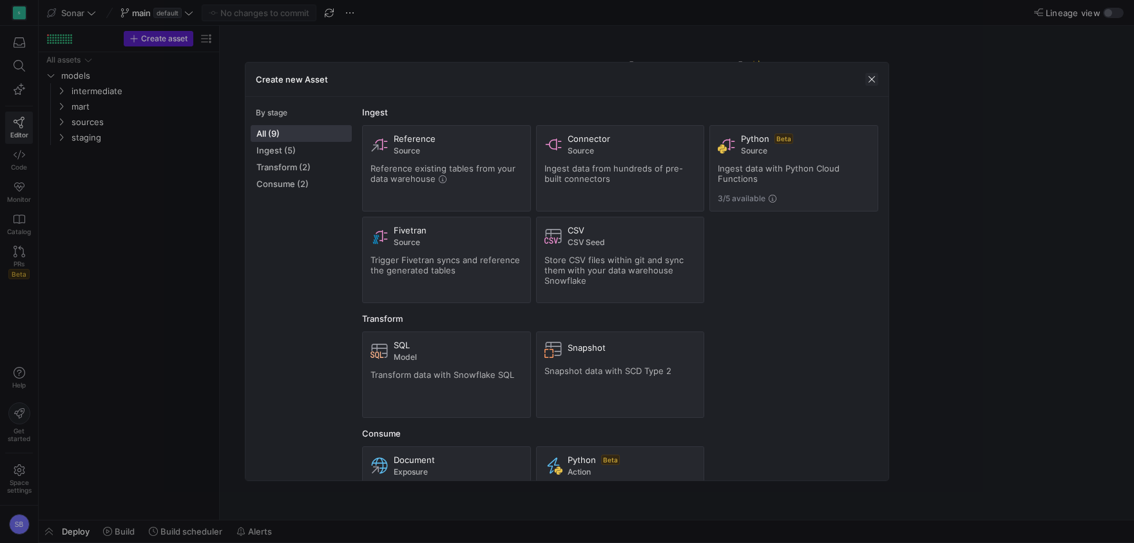
click at [867, 77] on span "button" at bounding box center [871, 79] width 13 height 13
